Goal: Check status

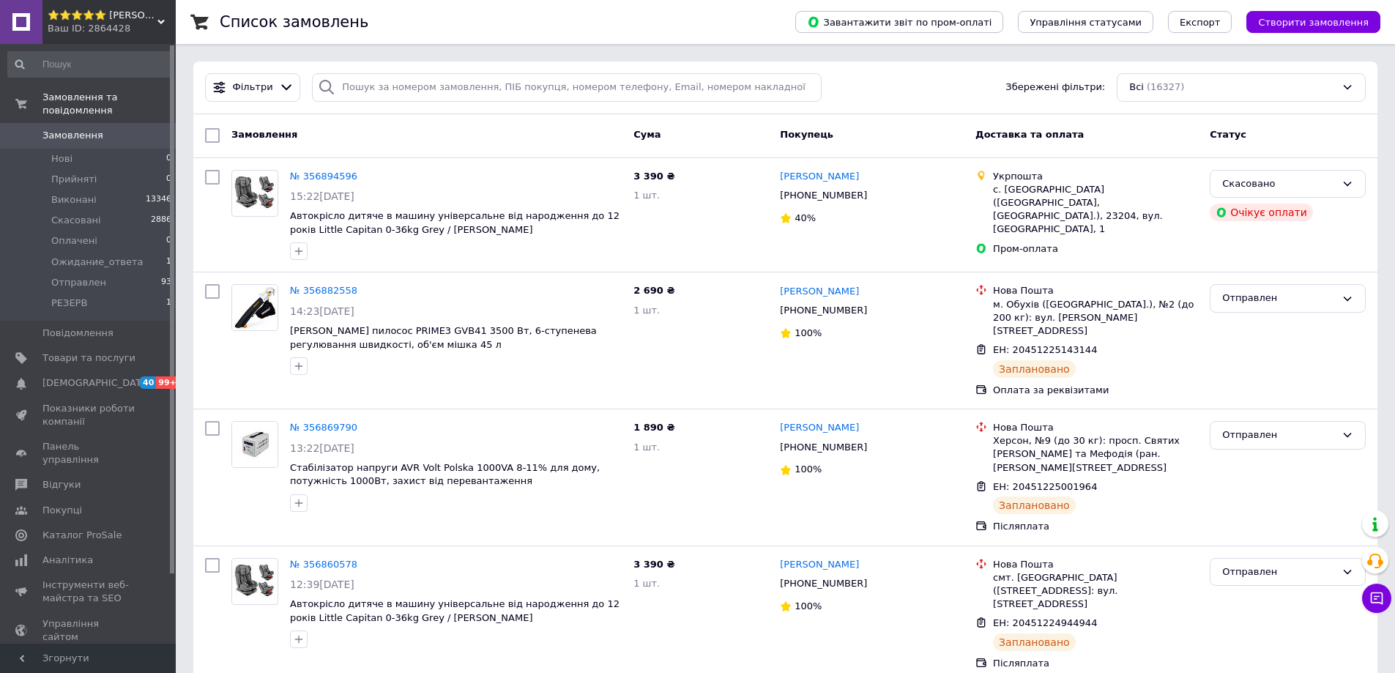
click at [93, 129] on span "Замовлення" at bounding box center [72, 135] width 61 height 13
click at [105, 129] on span "Замовлення" at bounding box center [88, 135] width 93 height 13
click at [110, 273] on li "Отправлен 88" at bounding box center [90, 283] width 180 height 21
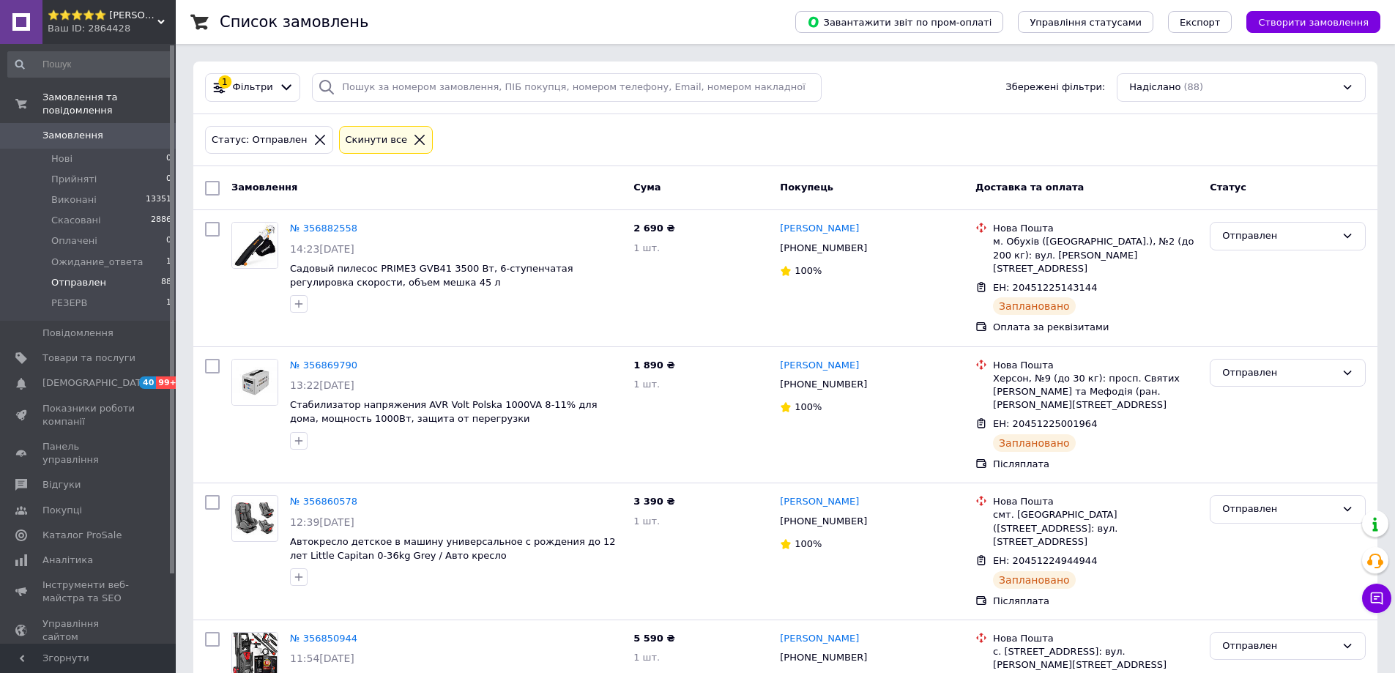
click at [86, 129] on span "Замовлення" at bounding box center [72, 135] width 61 height 13
